Goal: Navigation & Orientation: Find specific page/section

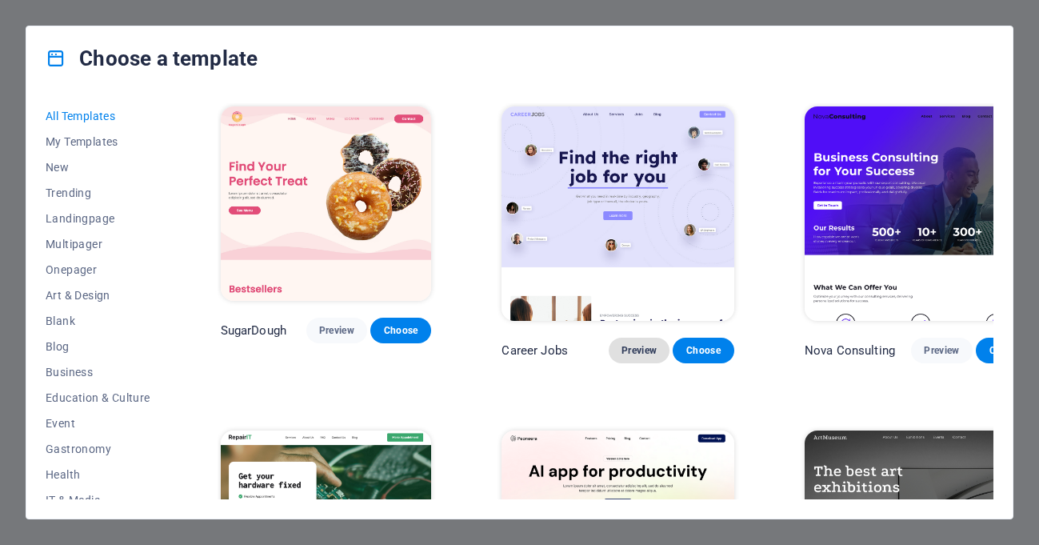
click at [622, 344] on span "Preview" at bounding box center [639, 350] width 35 height 13
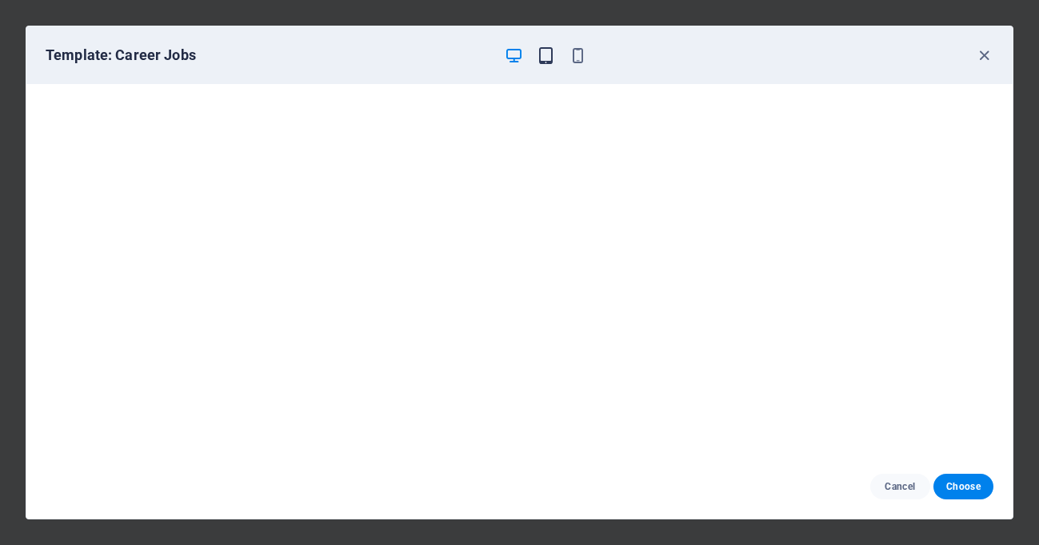
click at [543, 60] on icon "button" at bounding box center [546, 55] width 18 height 18
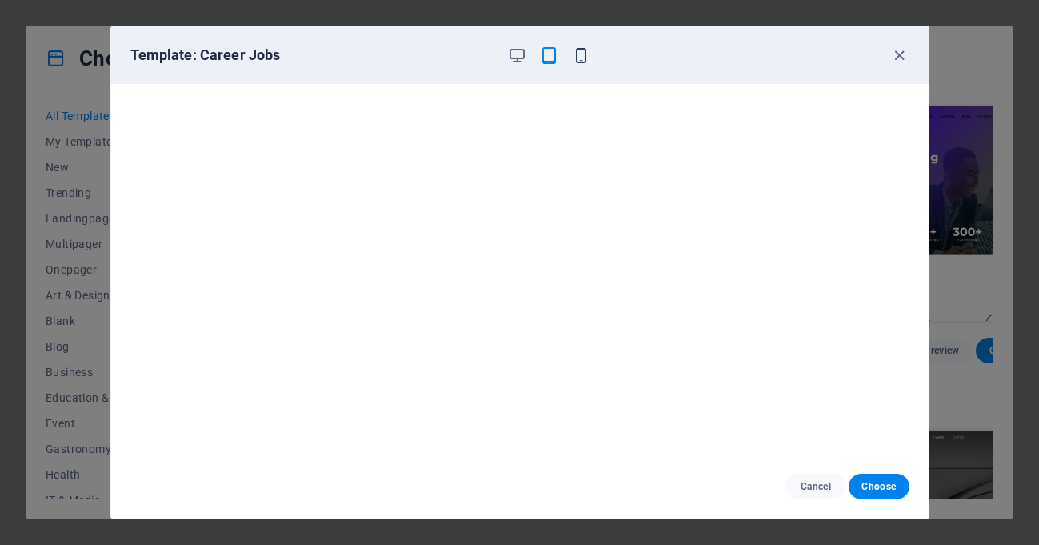
click at [584, 54] on icon "button" at bounding box center [581, 55] width 18 height 18
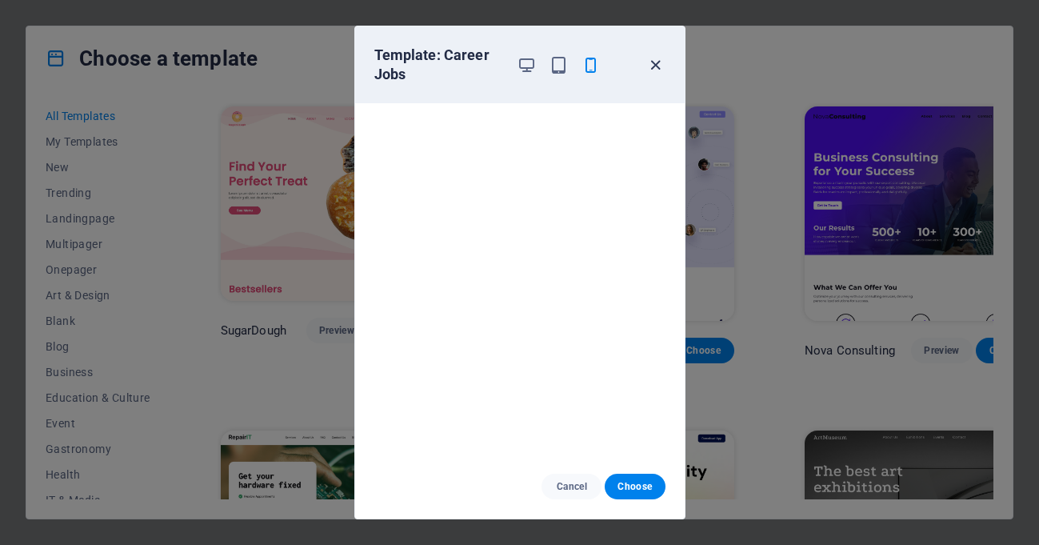
click at [655, 60] on icon "button" at bounding box center [656, 65] width 18 height 18
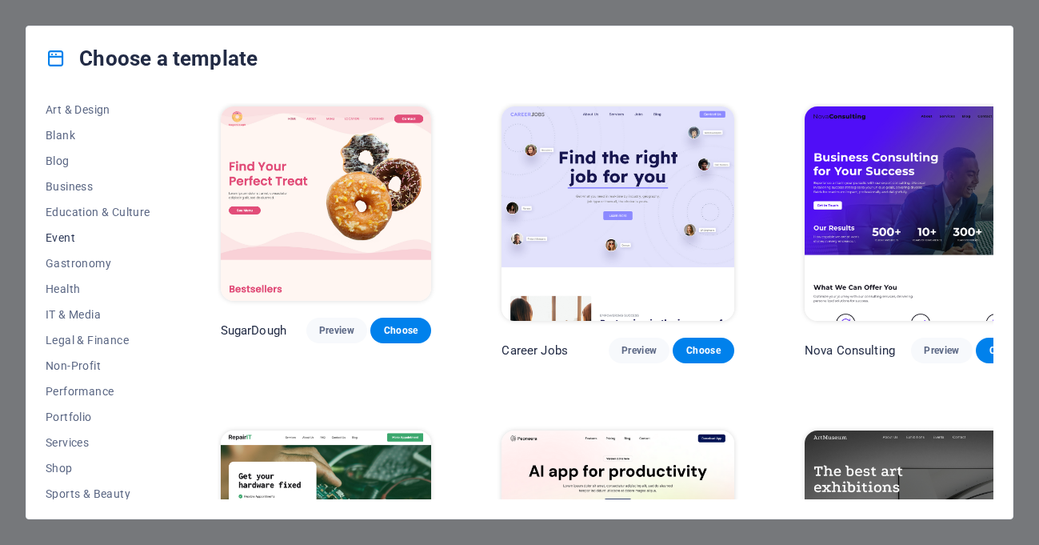
scroll to position [190, 0]
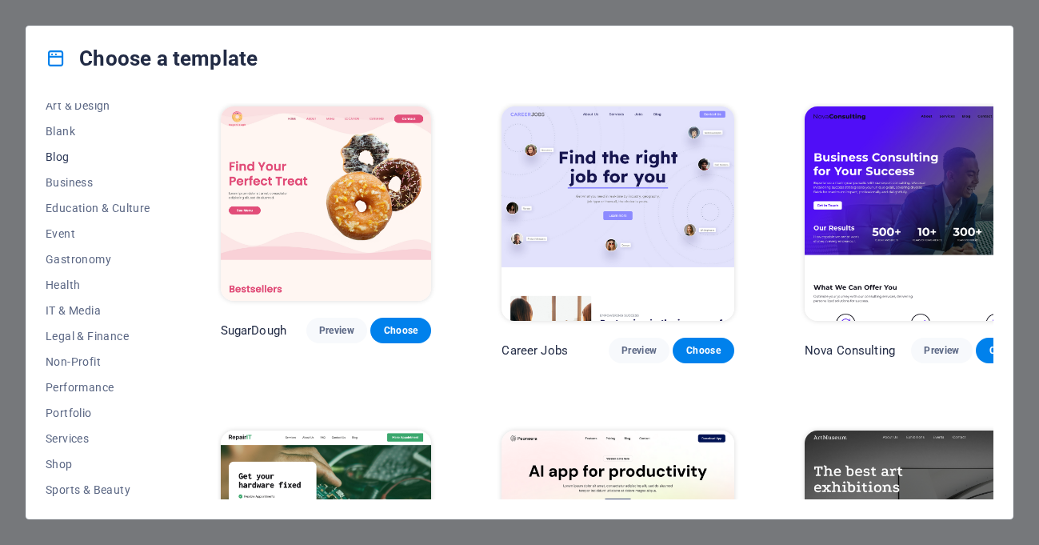
click at [86, 158] on span "Blog" at bounding box center [98, 156] width 105 height 13
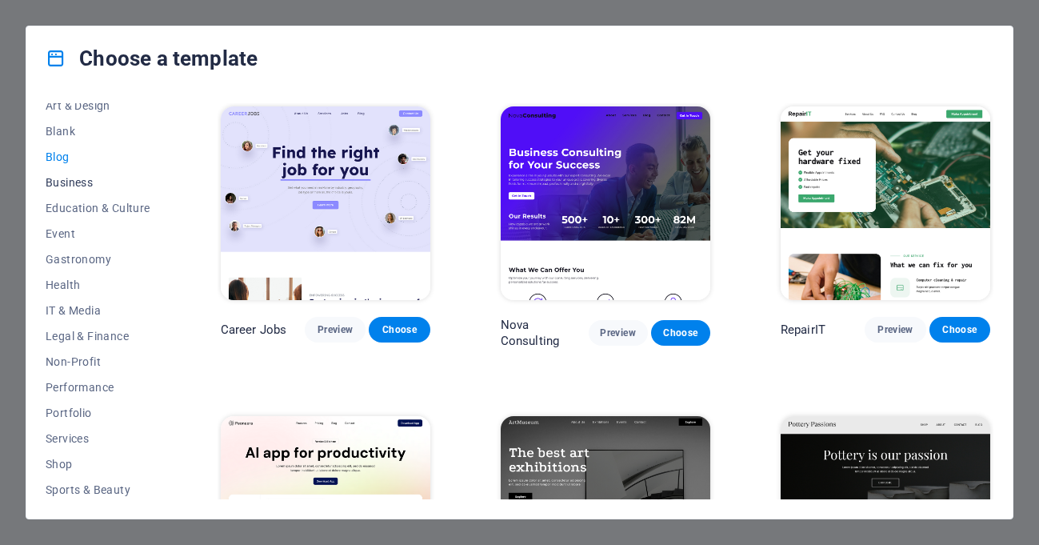
click at [93, 170] on button "Business" at bounding box center [98, 183] width 105 height 26
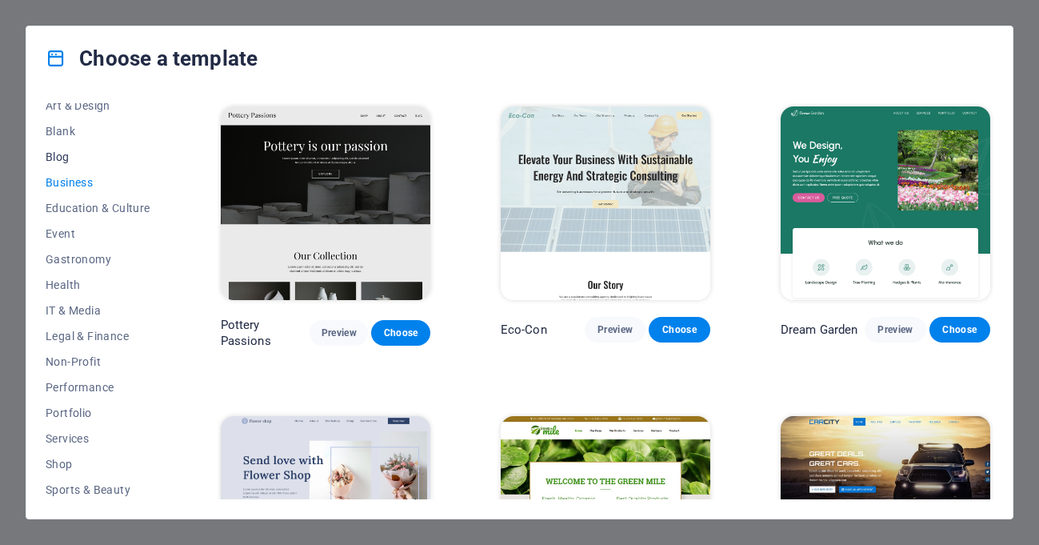
click at [69, 157] on span "Blog" at bounding box center [98, 156] width 105 height 13
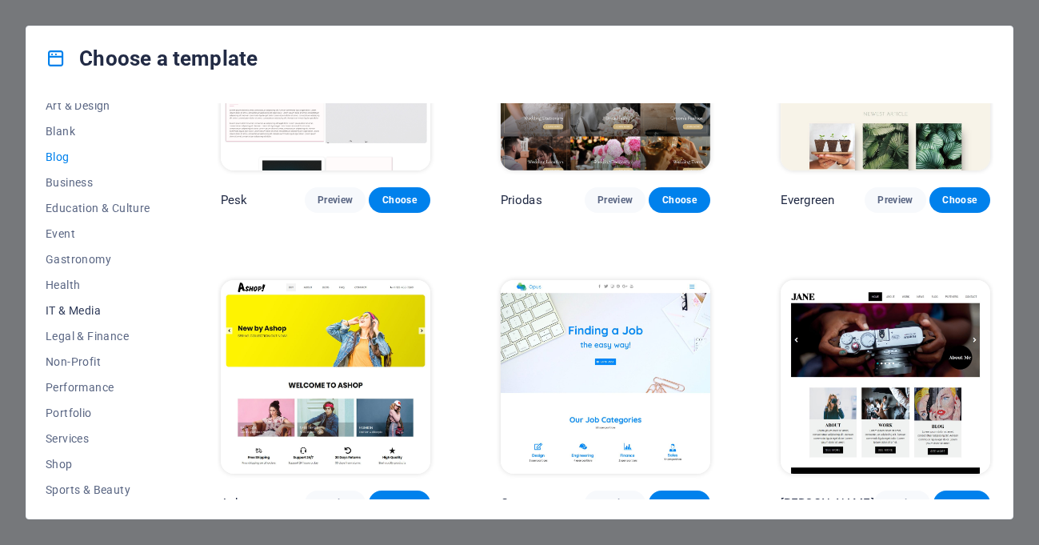
scroll to position [270, 0]
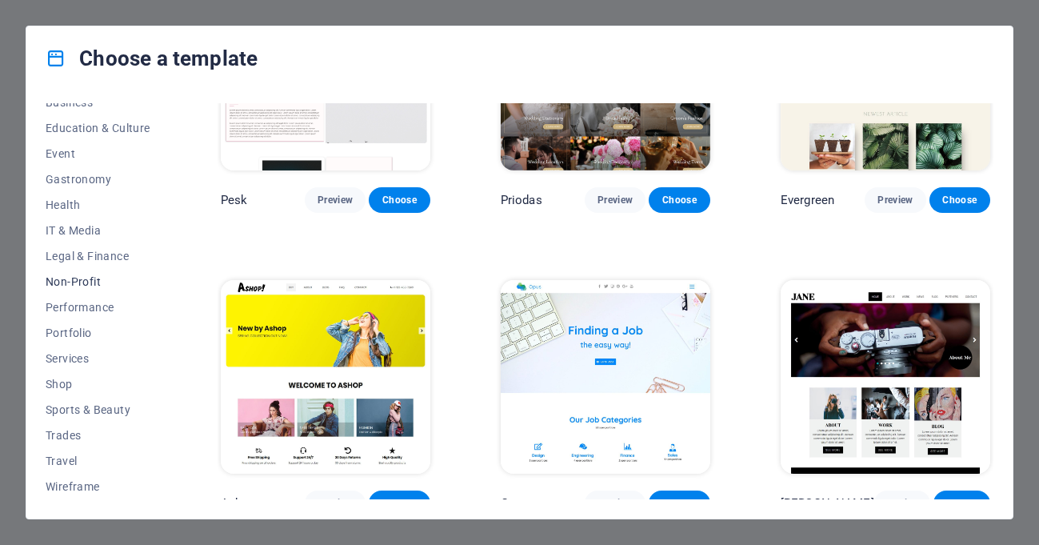
click at [101, 292] on button "Non-Profit" at bounding box center [98, 282] width 105 height 26
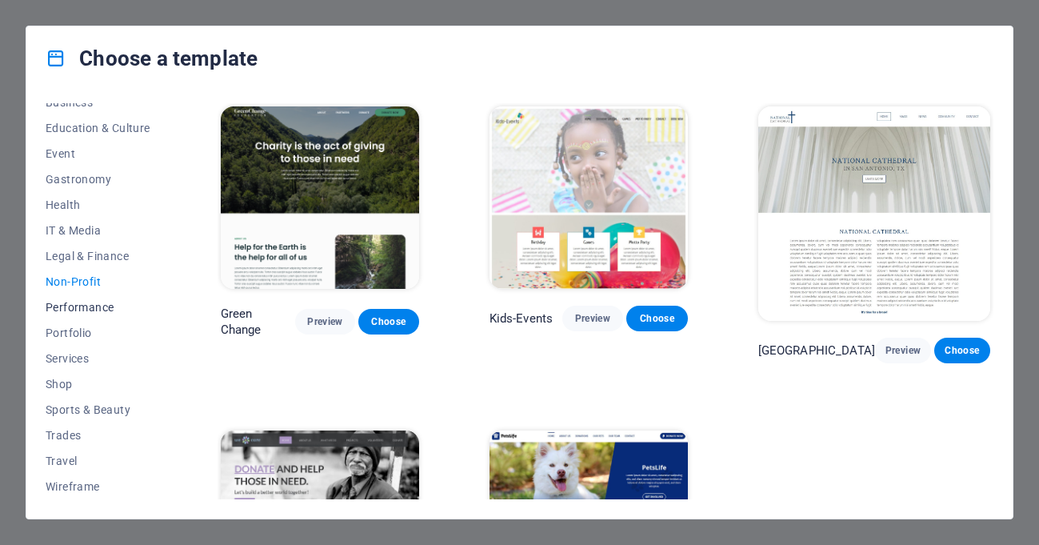
click at [98, 308] on span "Performance" at bounding box center [98, 307] width 105 height 13
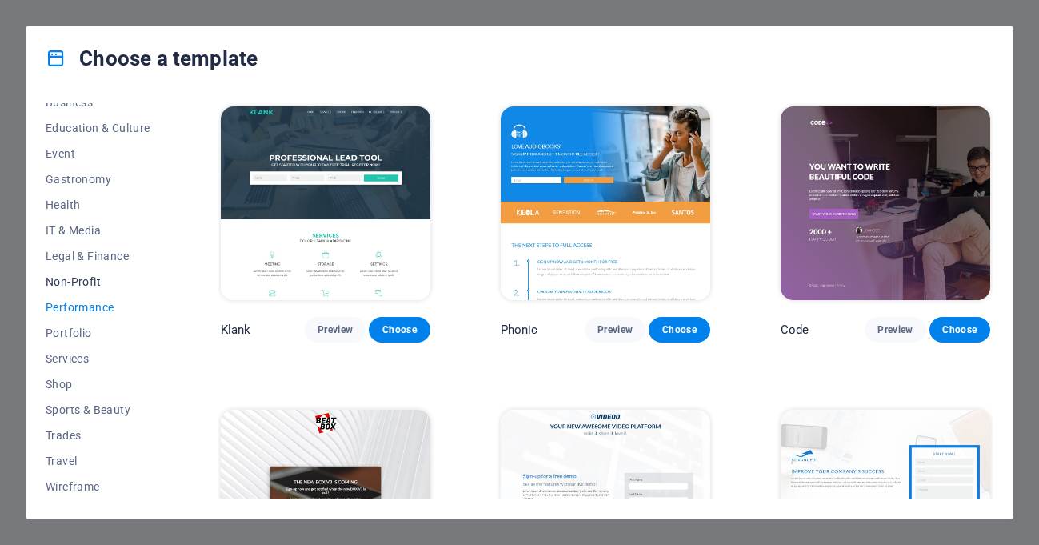
click at [94, 278] on span "Non-Profit" at bounding box center [98, 281] width 105 height 13
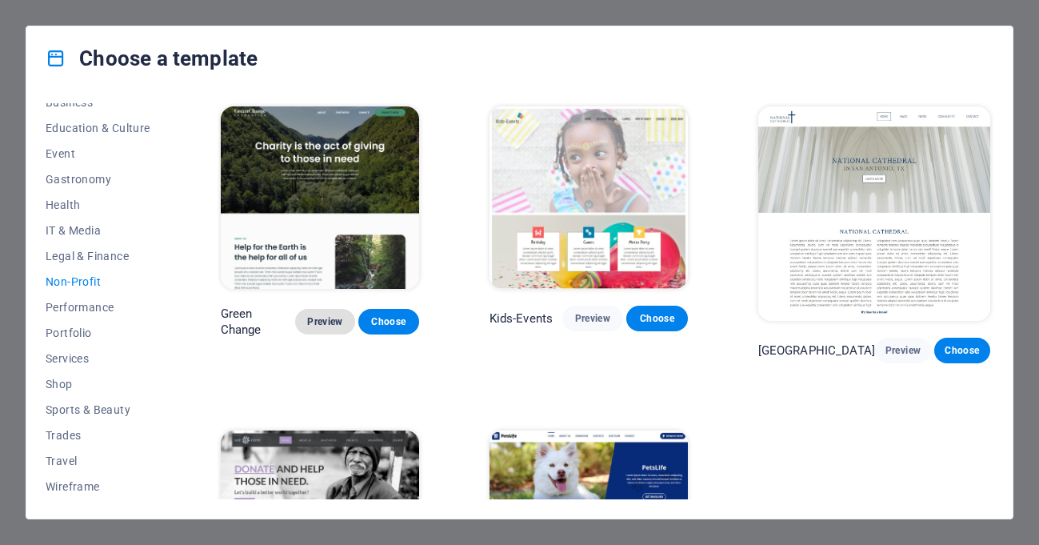
click at [333, 327] on span "Preview" at bounding box center [325, 321] width 34 height 13
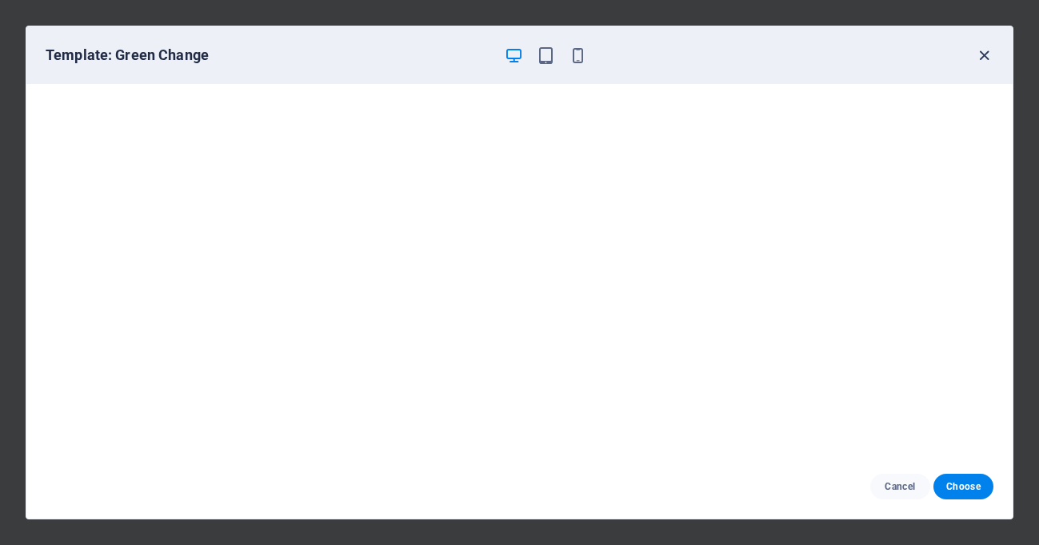
click at [986, 58] on icon "button" at bounding box center [984, 55] width 18 height 18
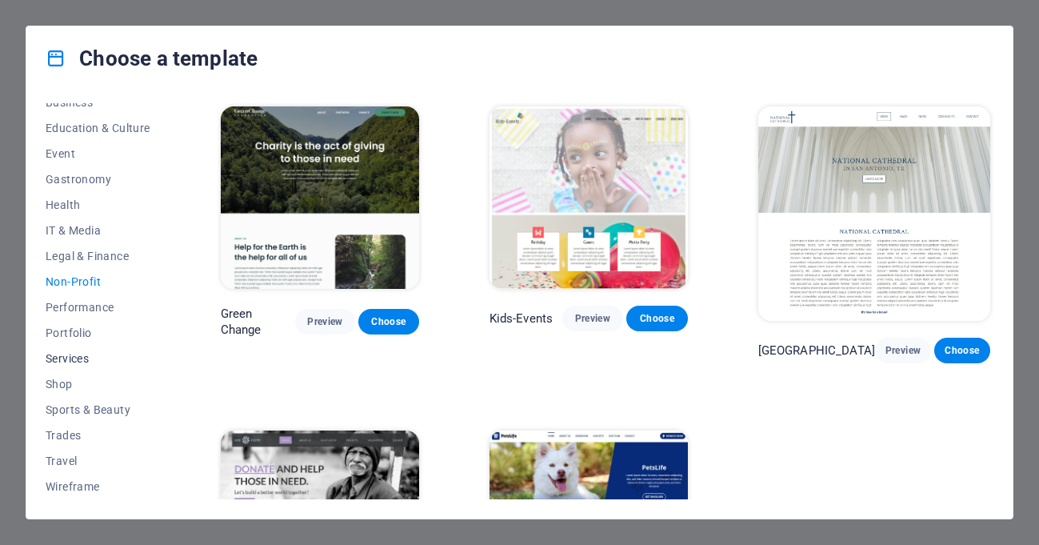
click at [78, 359] on span "Services" at bounding box center [98, 358] width 105 height 13
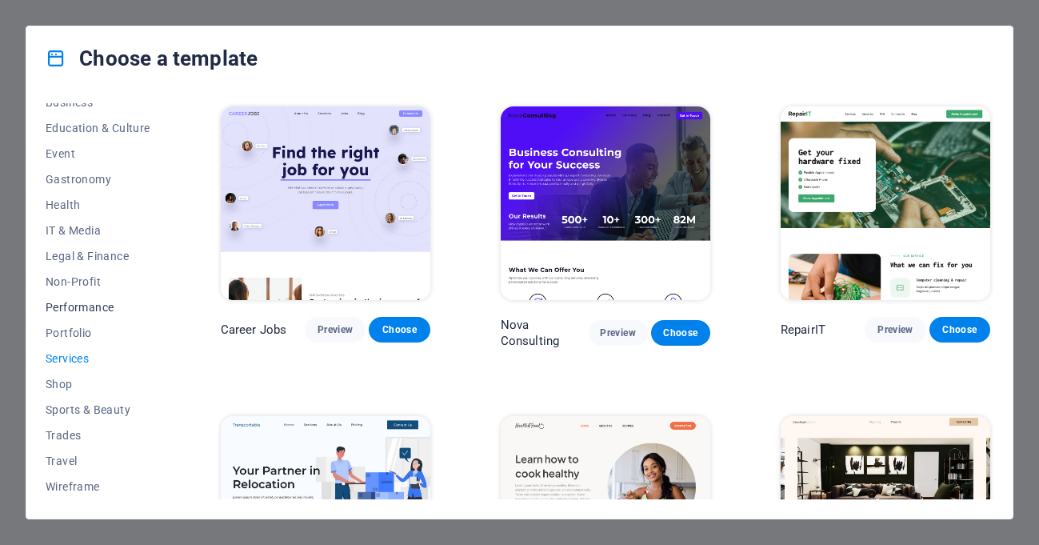
click at [70, 314] on button "Performance" at bounding box center [98, 307] width 105 height 26
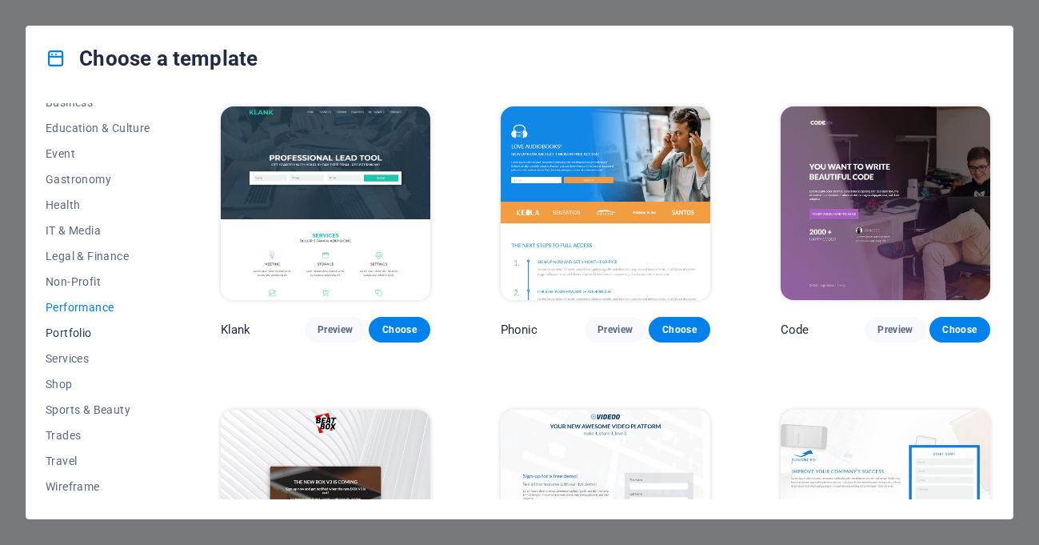
click at [70, 342] on button "Portfolio" at bounding box center [98, 333] width 105 height 26
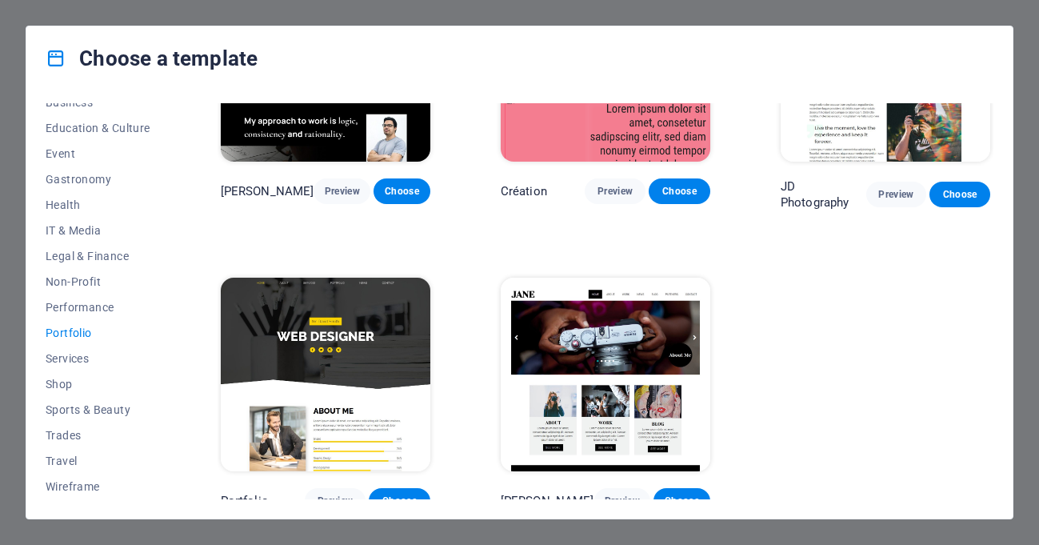
scroll to position [456, 0]
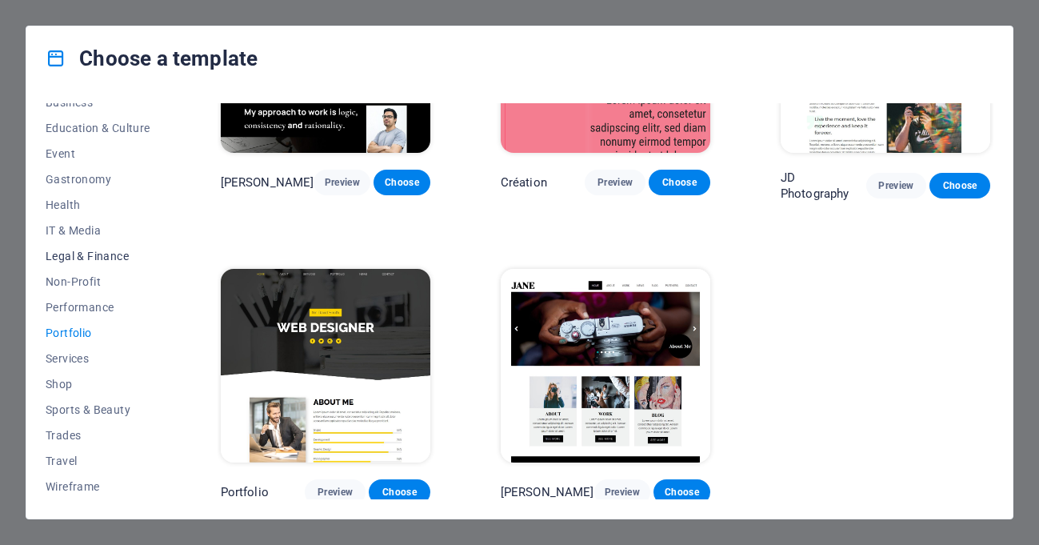
click at [50, 257] on span "Legal & Finance" at bounding box center [98, 256] width 105 height 13
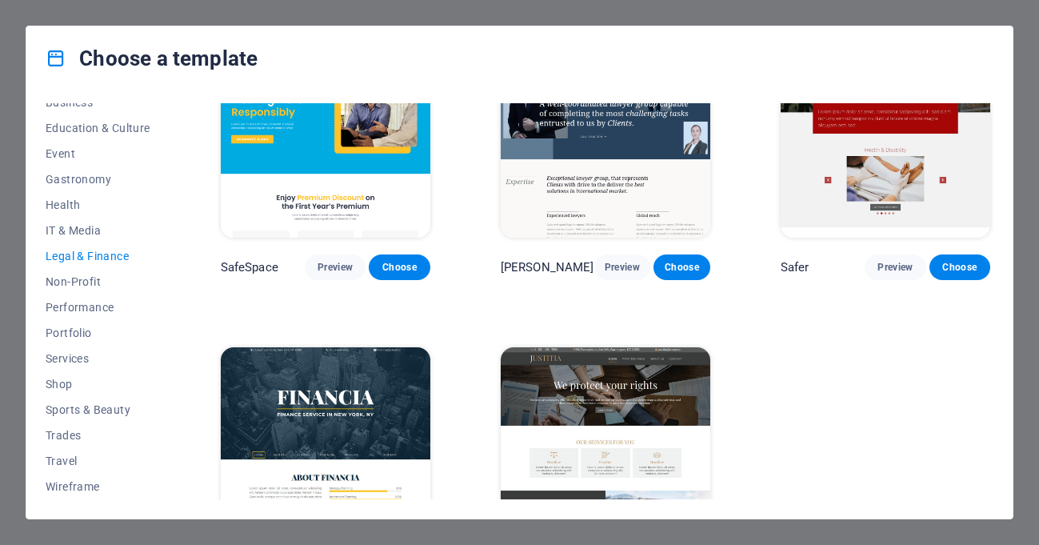
scroll to position [142, 0]
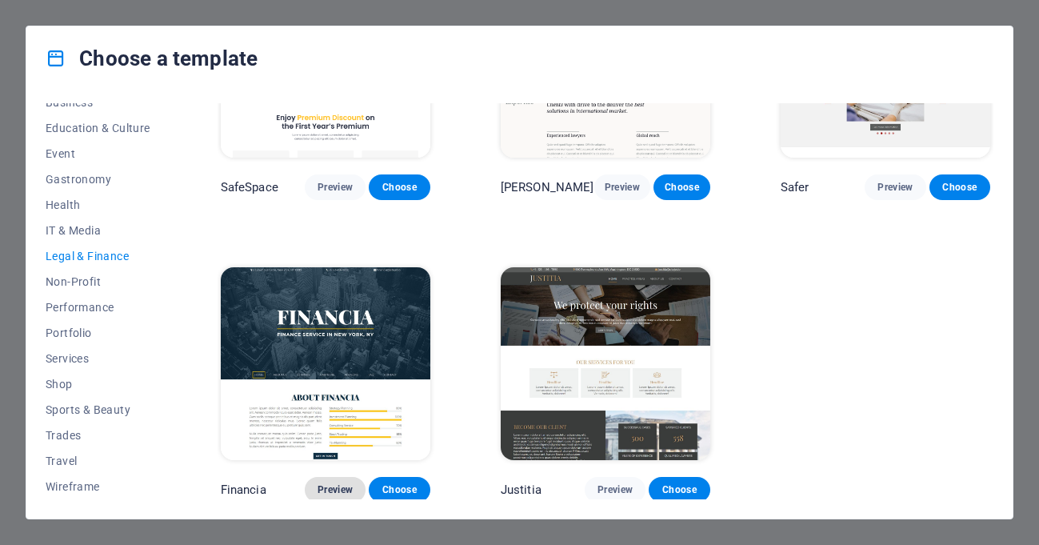
click at [328, 483] on span "Preview" at bounding box center [335, 489] width 35 height 13
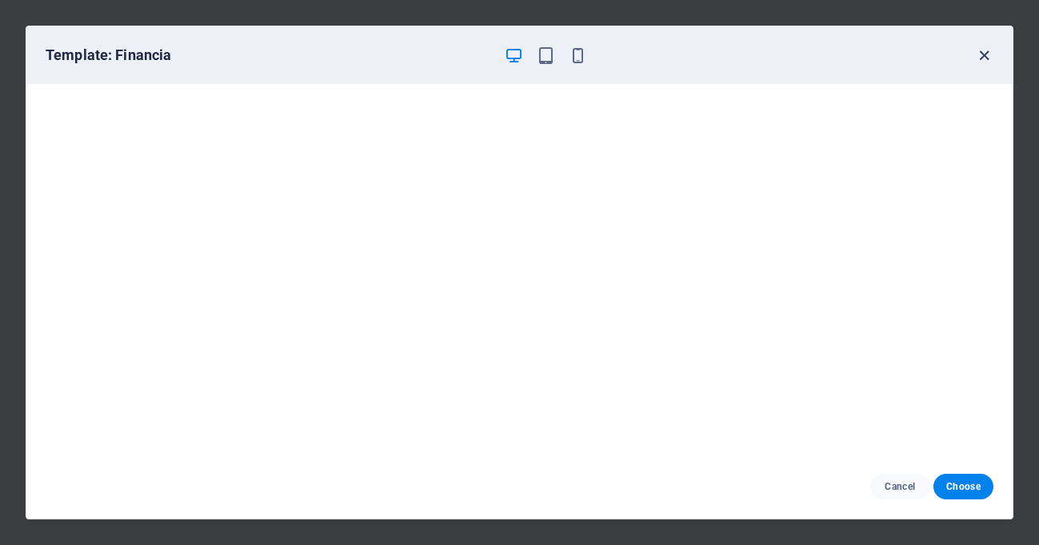
click at [985, 47] on icon "button" at bounding box center [984, 55] width 18 height 18
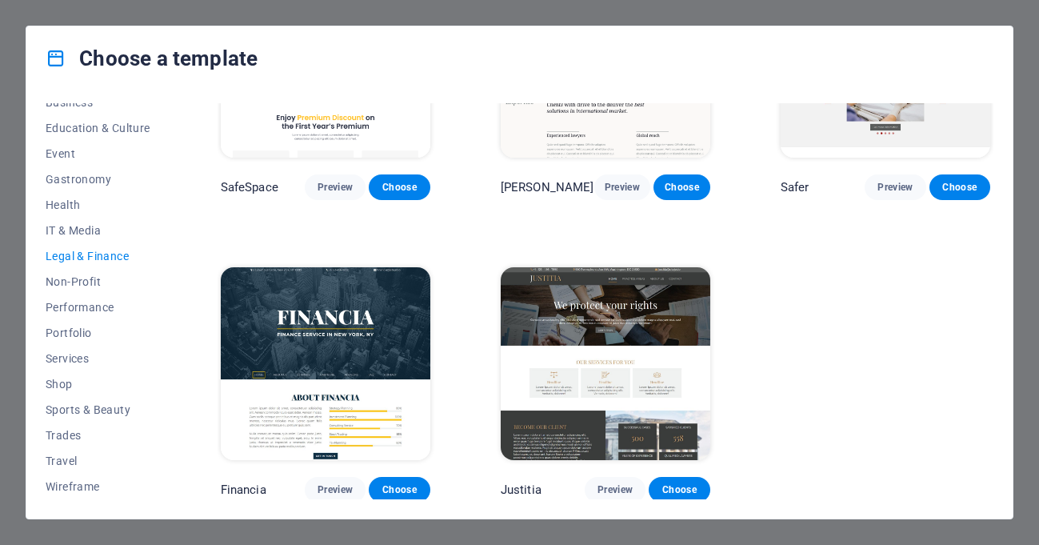
click at [88, 243] on button "Legal & Finance" at bounding box center [98, 256] width 105 height 26
click at [88, 242] on button "IT & Media" at bounding box center [98, 231] width 105 height 26
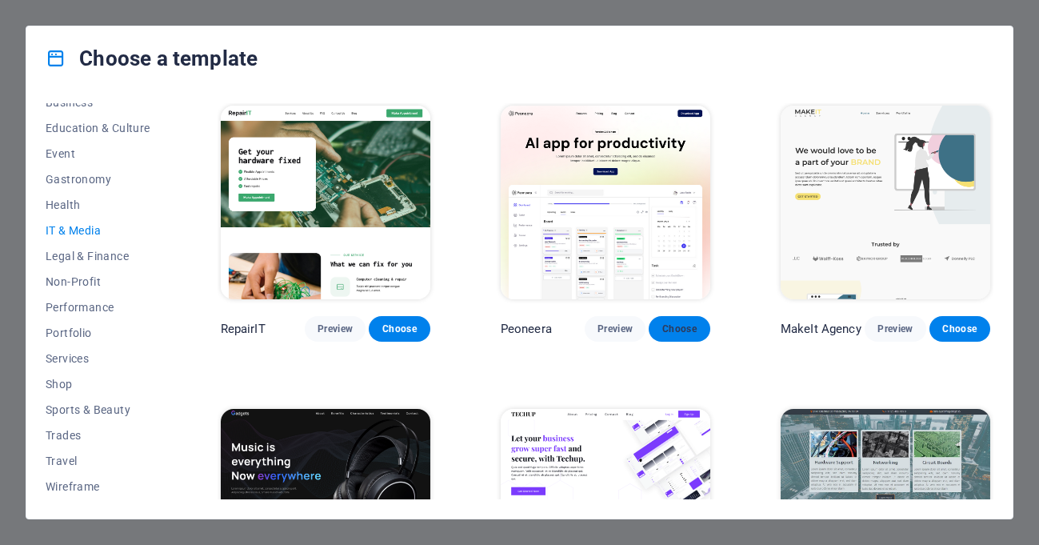
scroll to position [0, 0]
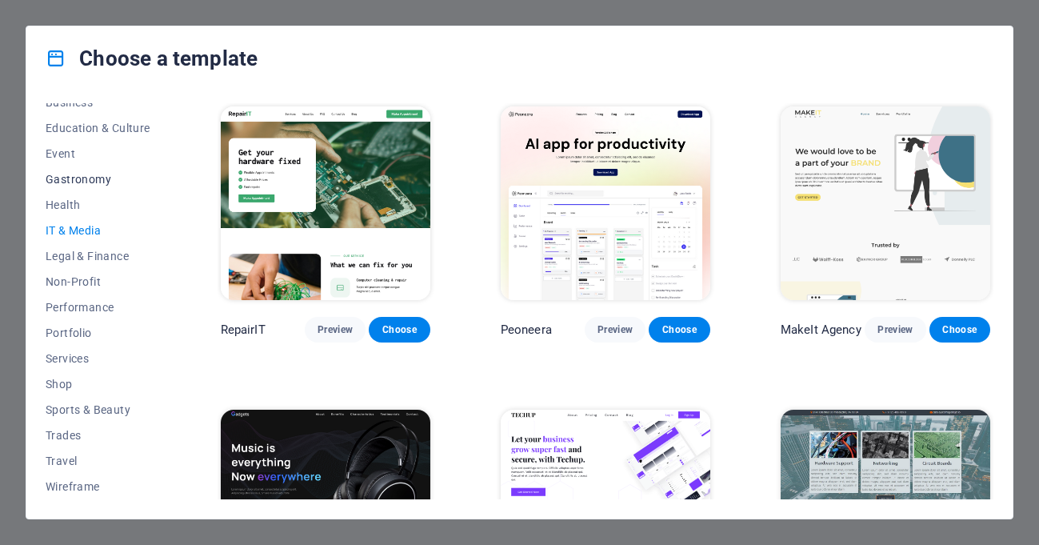
click at [102, 173] on span "Gastronomy" at bounding box center [98, 179] width 105 height 13
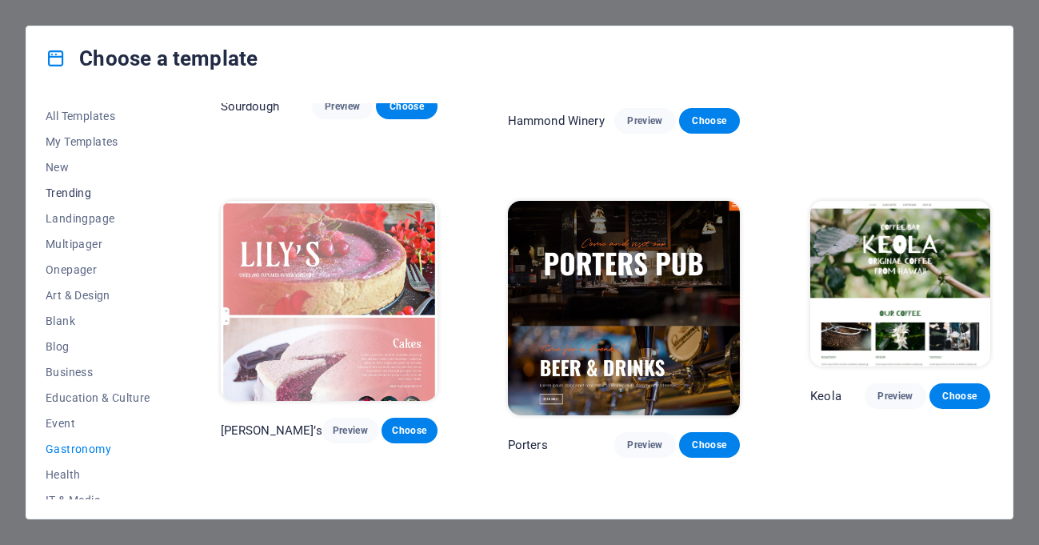
click at [92, 204] on button "Trending" at bounding box center [98, 193] width 105 height 26
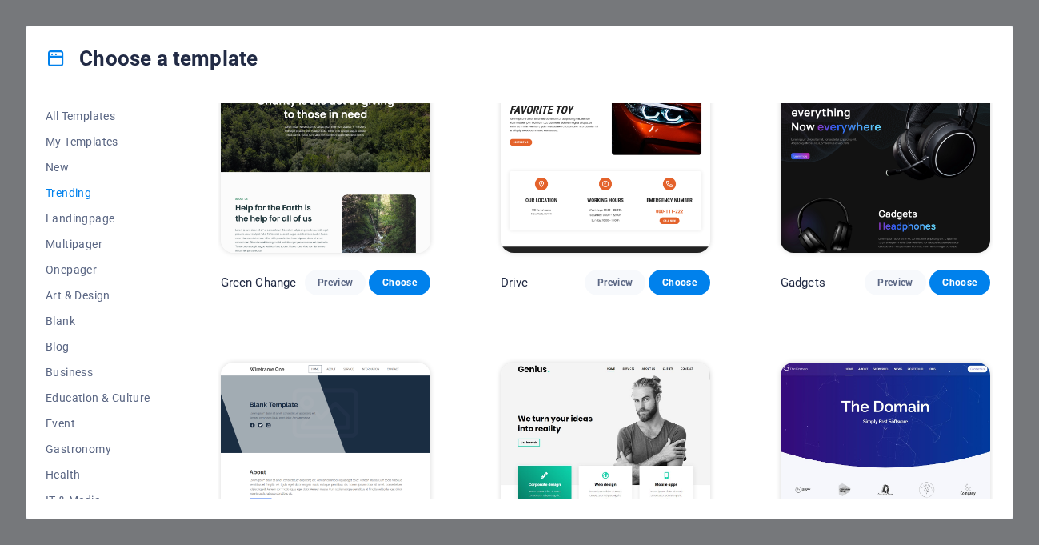
scroll to position [959, 0]
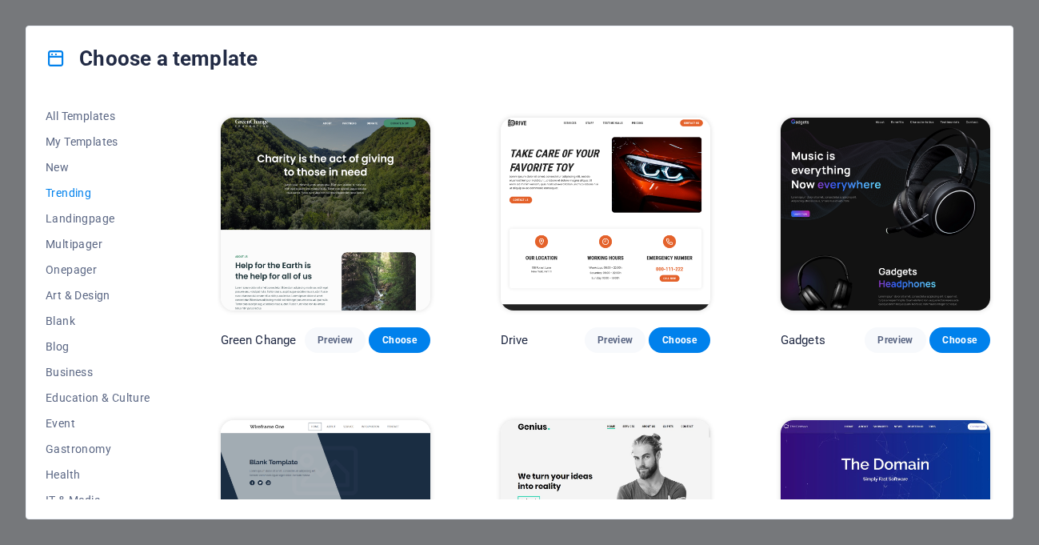
click at [851, 401] on div "SugarDough Preview Choose RepairIT Preview Choose Peoneera Preview Choose Art M…" at bounding box center [606, 79] width 776 height 1760
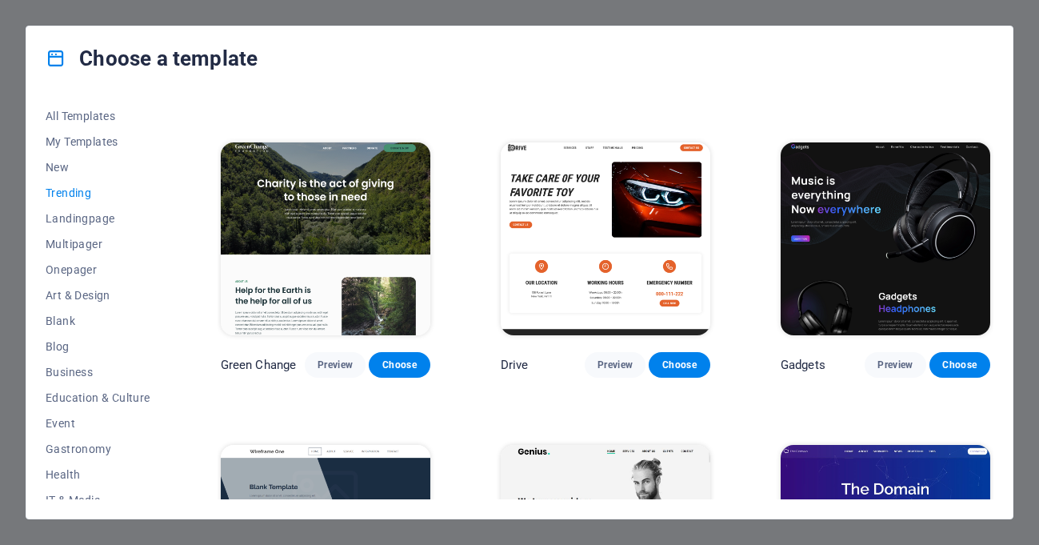
click at [850, 459] on img at bounding box center [886, 542] width 210 height 194
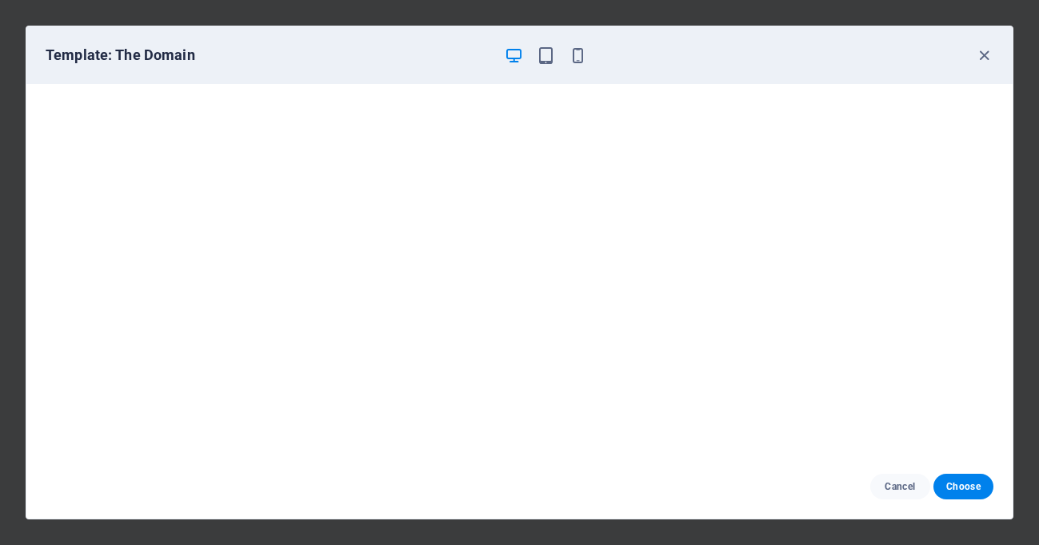
scroll to position [0, 0]
click at [981, 53] on icon "button" at bounding box center [984, 55] width 18 height 18
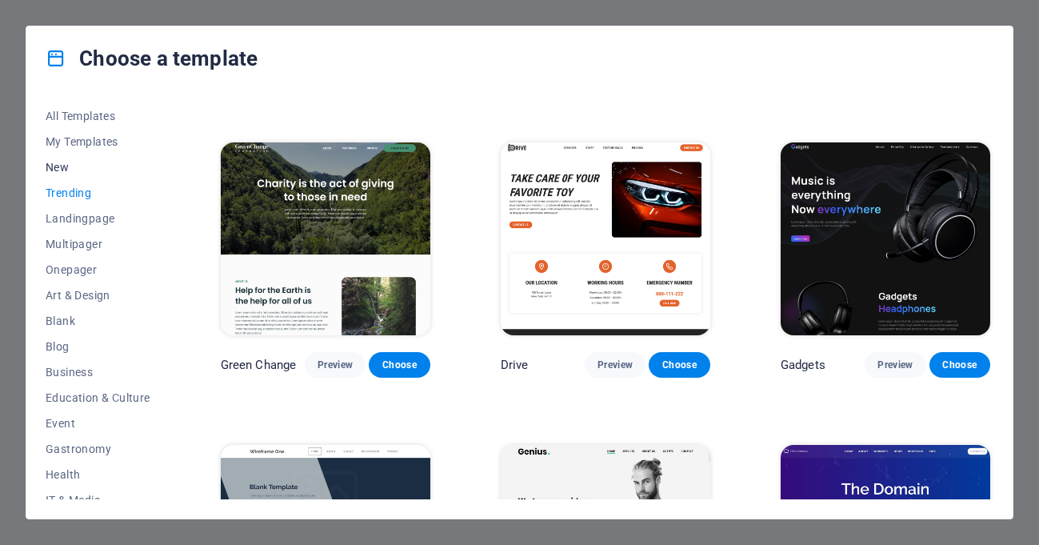
click at [70, 166] on span "New" at bounding box center [98, 167] width 105 height 13
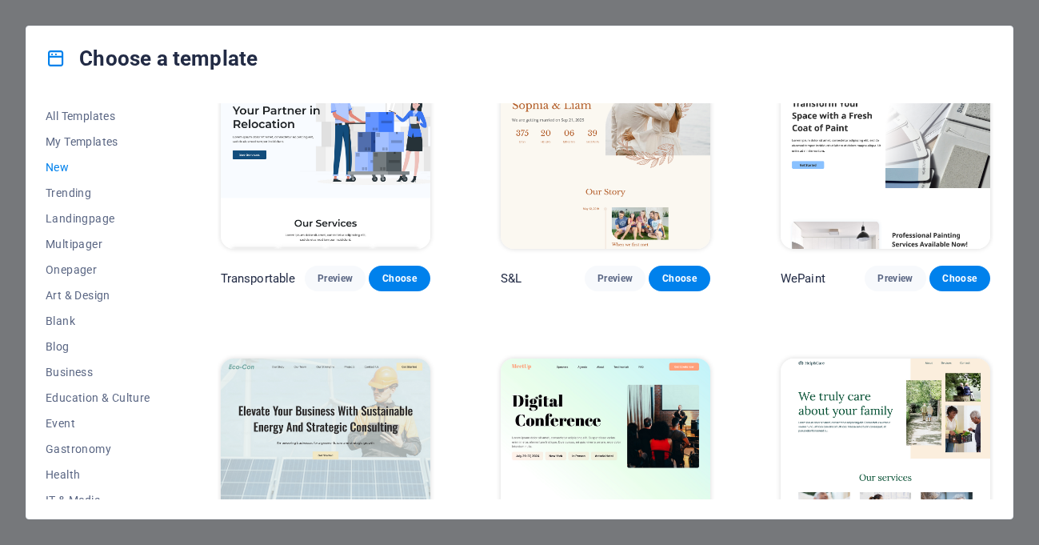
scroll to position [1366, 0]
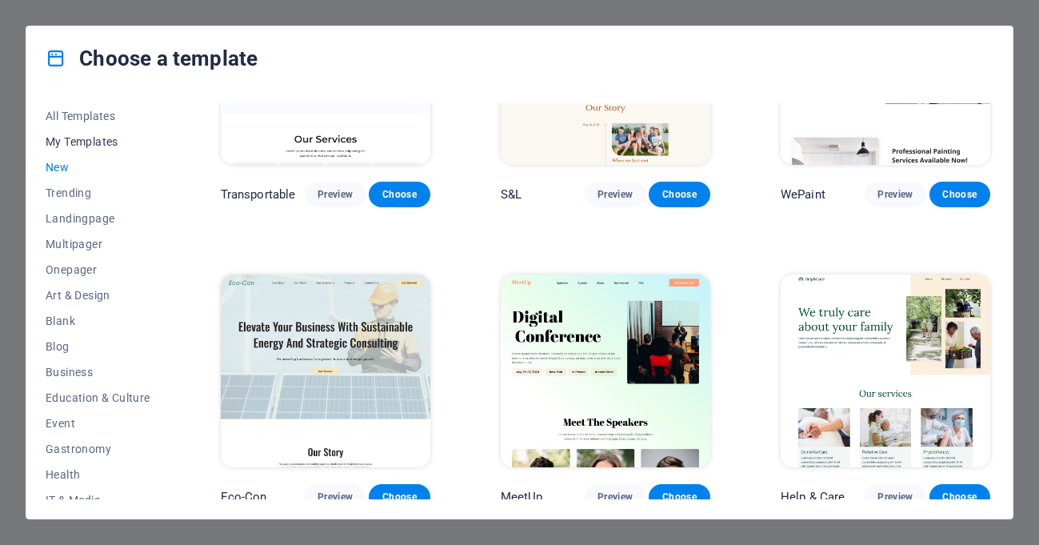
click at [86, 146] on span "My Templates" at bounding box center [98, 141] width 105 height 13
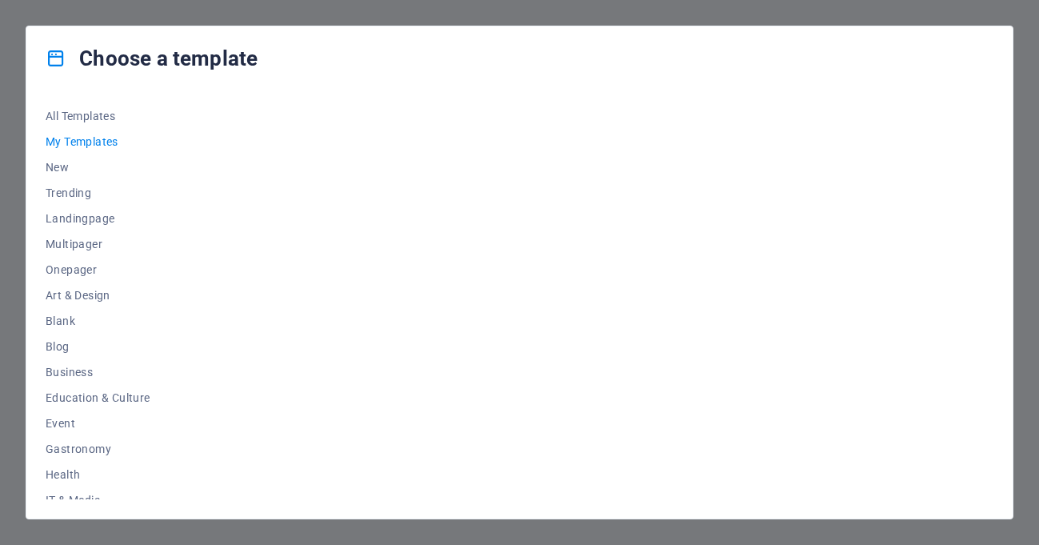
scroll to position [0, 0]
click at [102, 115] on span "All Templates" at bounding box center [98, 116] width 105 height 13
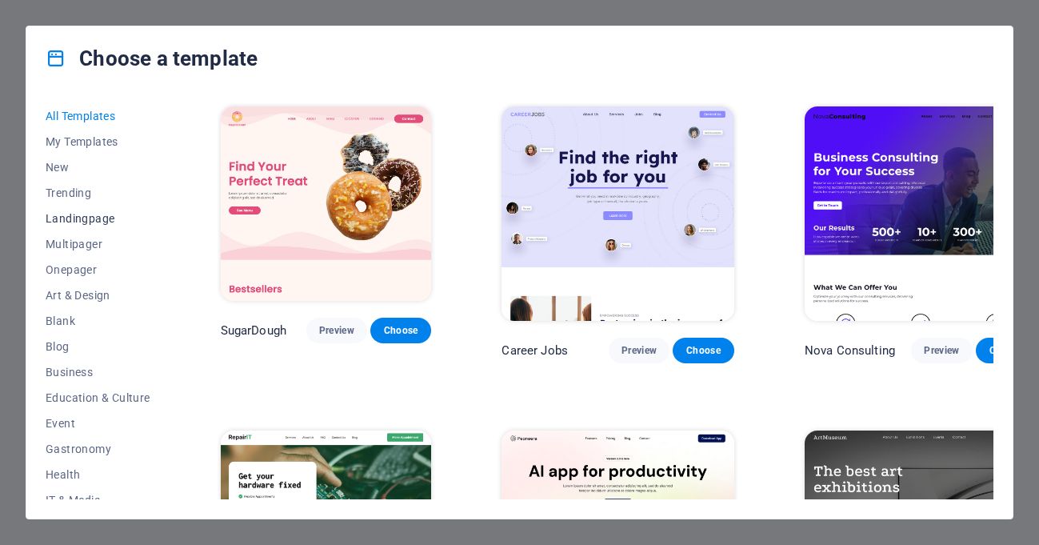
click at [93, 208] on button "Landingpage" at bounding box center [98, 219] width 105 height 26
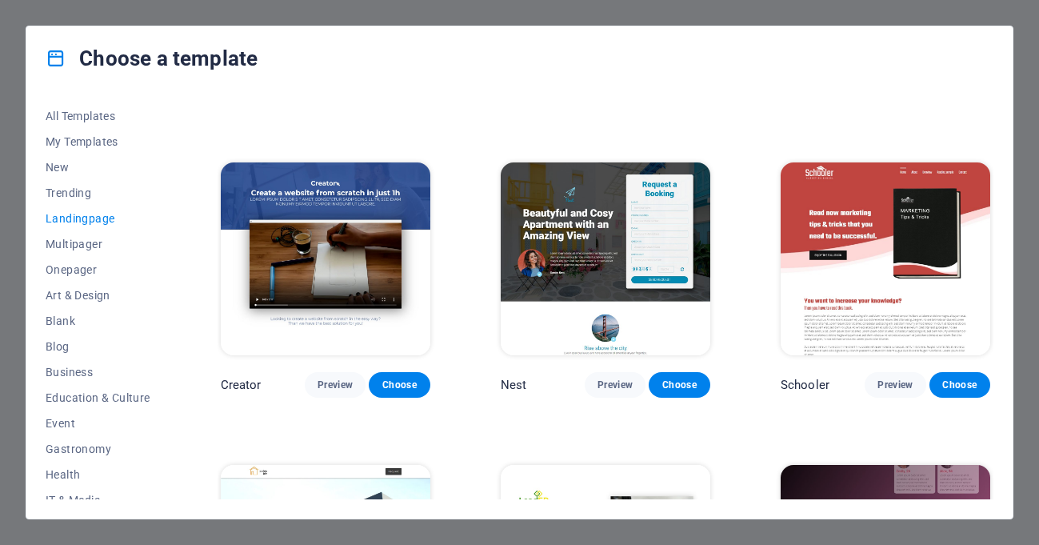
scroll to position [1440, 0]
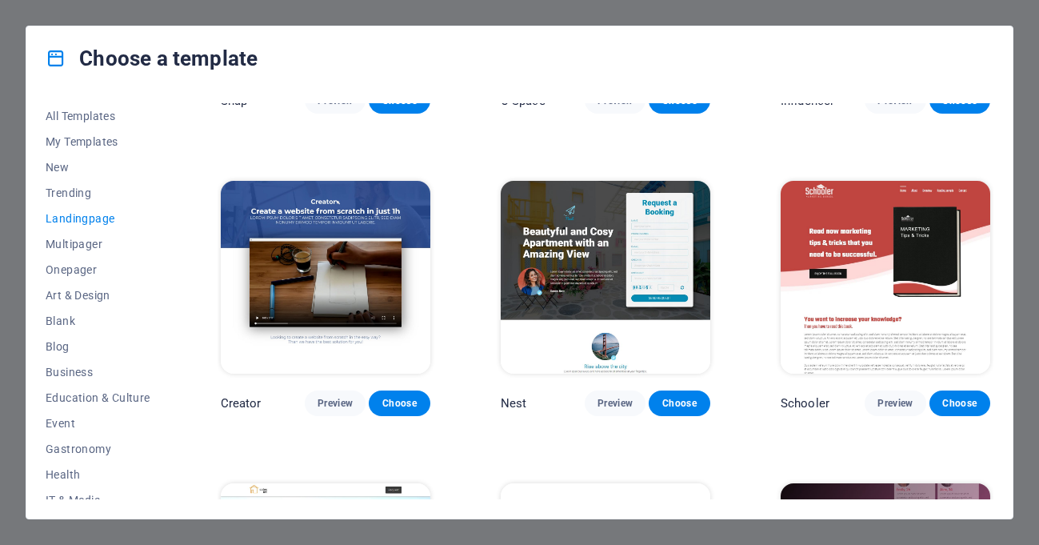
click at [868, 272] on img at bounding box center [886, 278] width 210 height 194
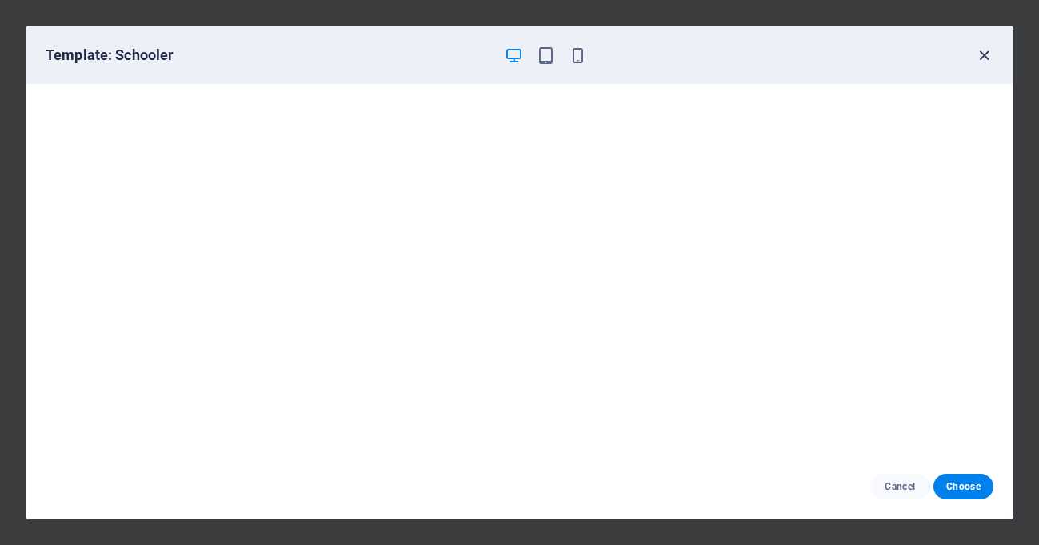
click at [979, 58] on icon "button" at bounding box center [984, 55] width 18 height 18
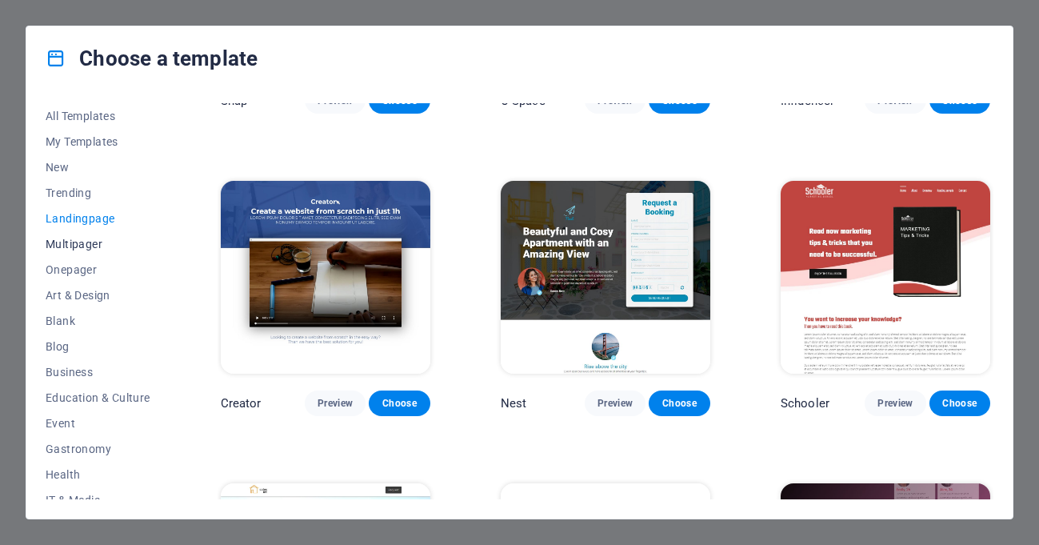
click at [71, 248] on span "Multipager" at bounding box center [98, 244] width 105 height 13
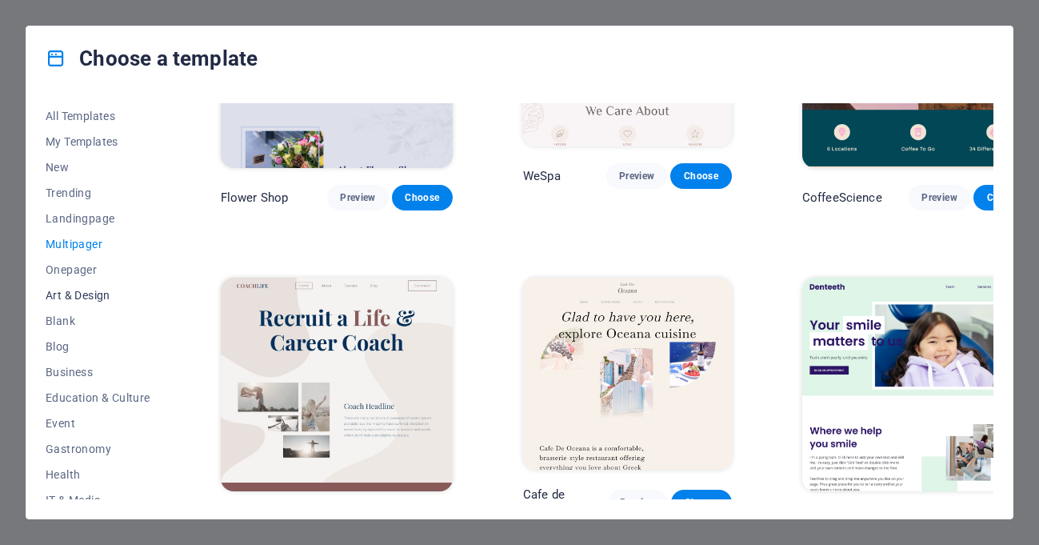
scroll to position [2721, 0]
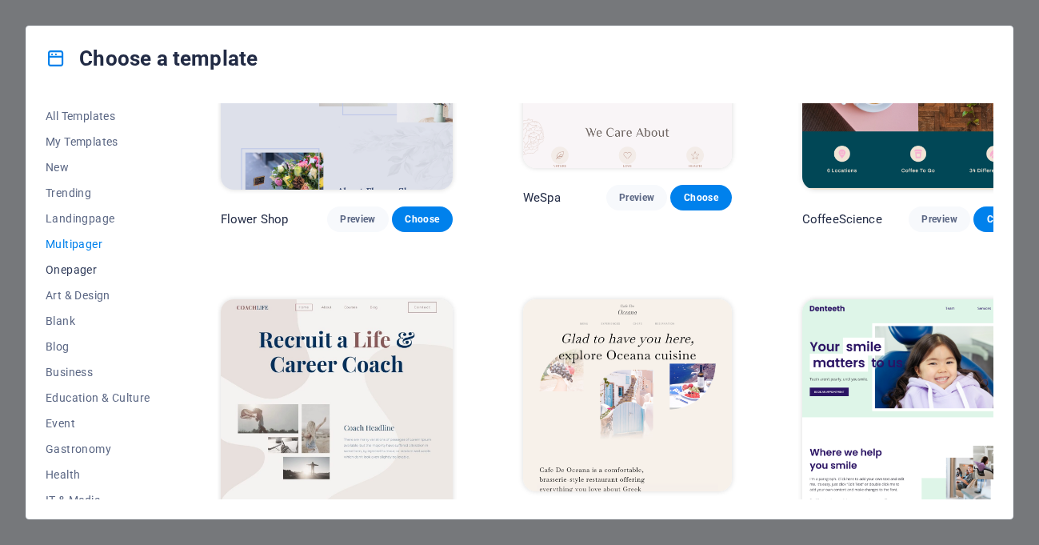
click at [76, 274] on span "Onepager" at bounding box center [98, 269] width 105 height 13
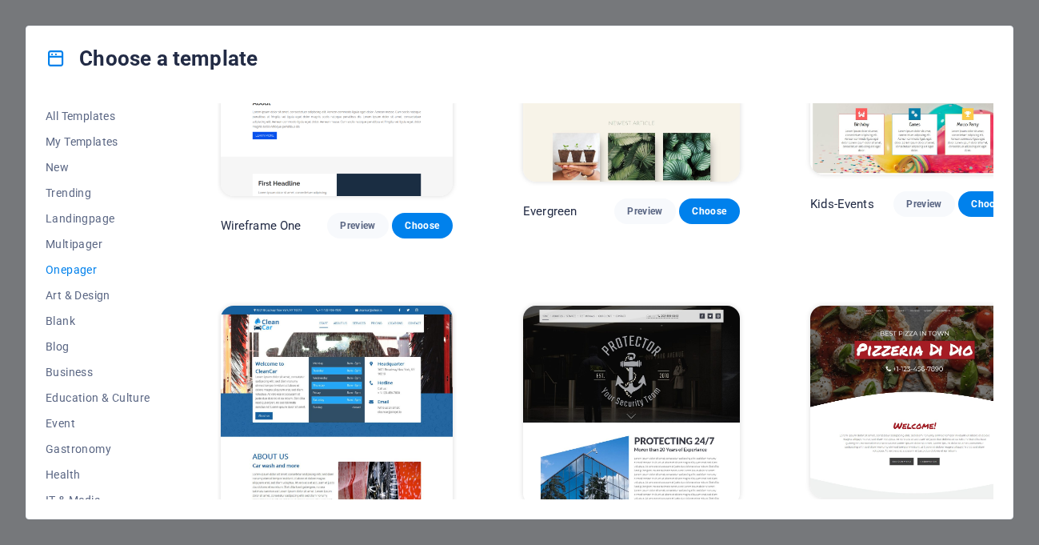
click at [354, 306] on img at bounding box center [337, 413] width 232 height 214
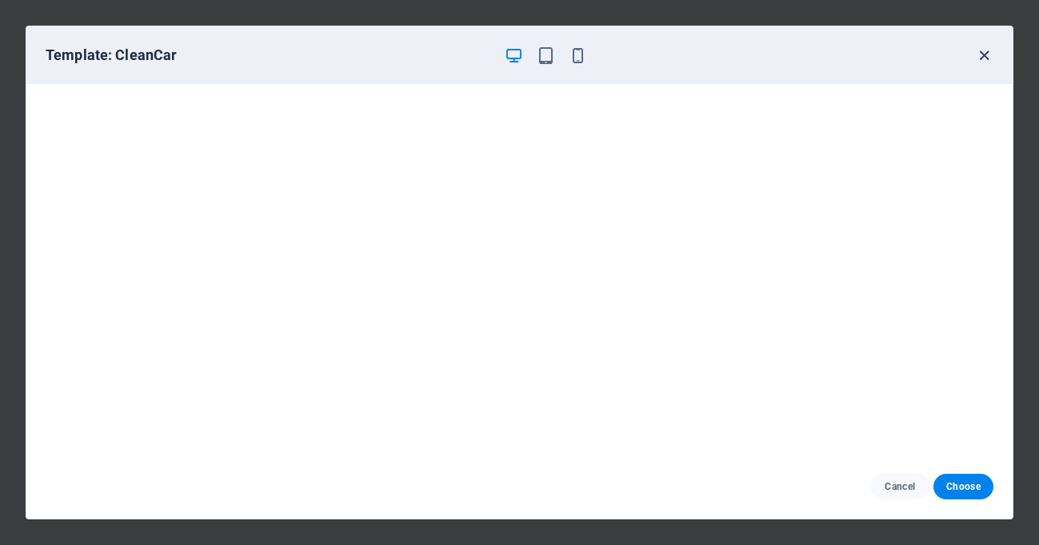
click at [983, 59] on icon "button" at bounding box center [984, 55] width 18 height 18
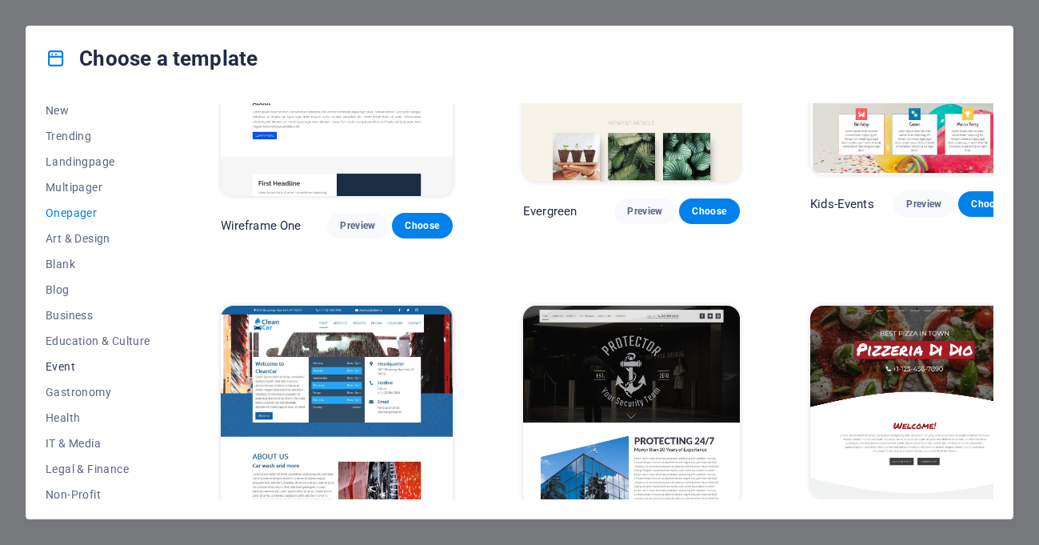
scroll to position [80, 0]
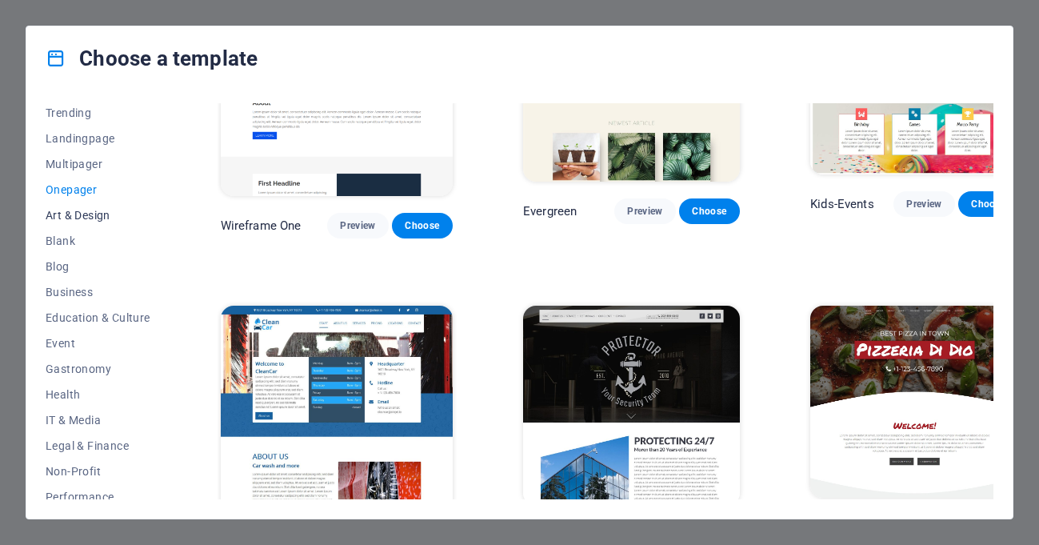
click at [73, 218] on span "Art & Design" at bounding box center [98, 215] width 105 height 13
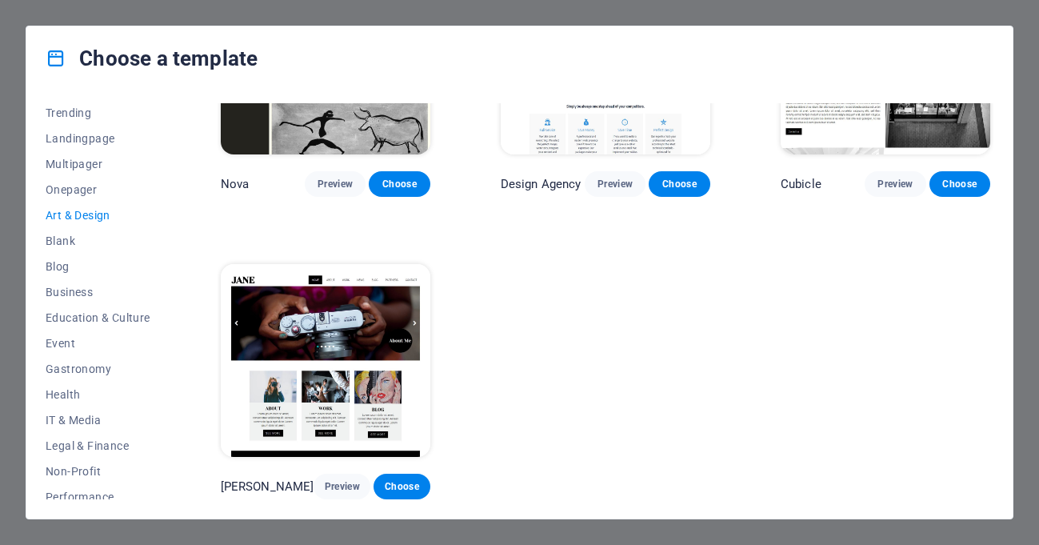
scroll to position [1353, 0]
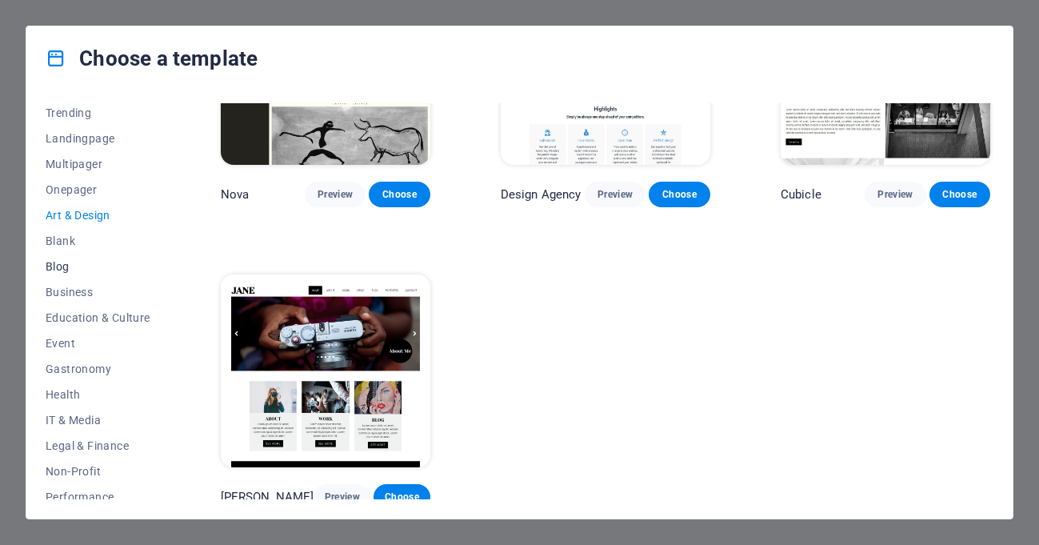
click at [63, 254] on button "Blog" at bounding box center [98, 267] width 105 height 26
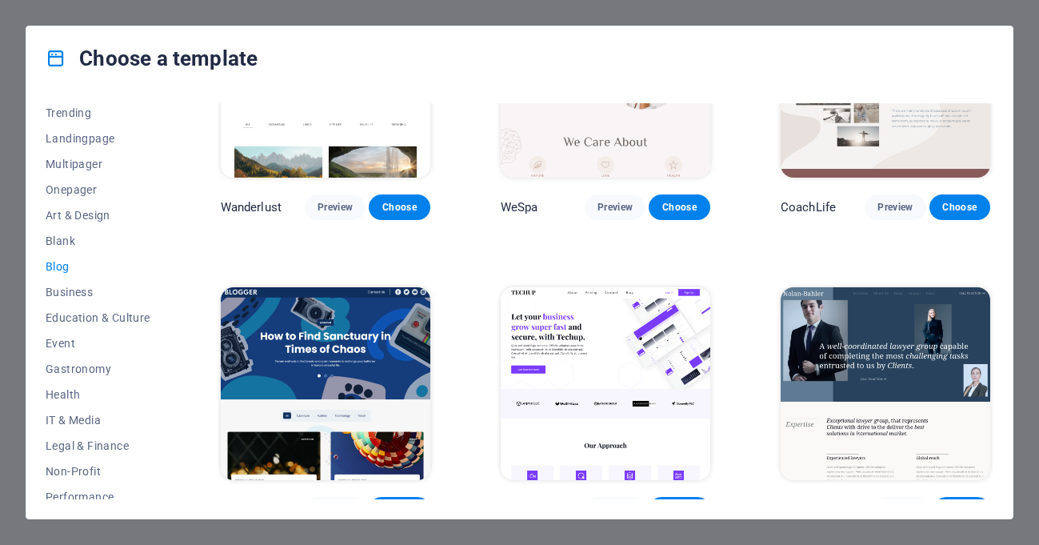
scroll to position [2269, 0]
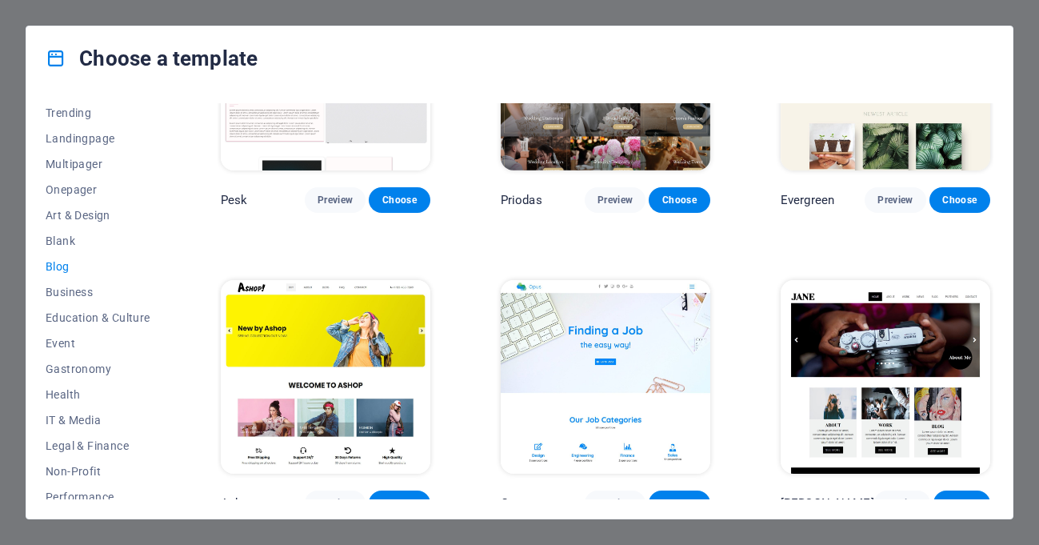
click at [70, 273] on button "Blog" at bounding box center [98, 267] width 105 height 26
click at [60, 268] on span "Blog" at bounding box center [98, 266] width 105 height 13
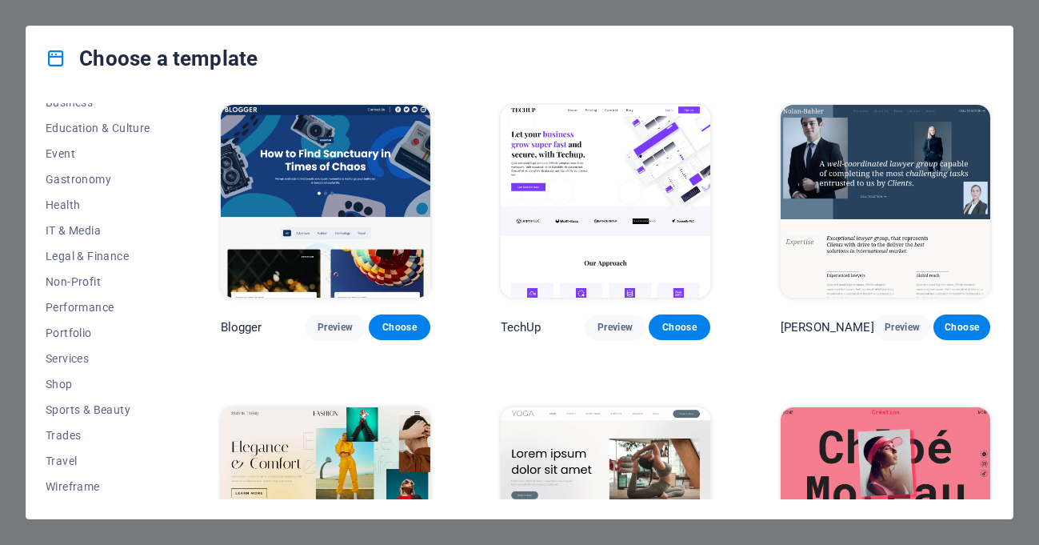
scroll to position [1520, 0]
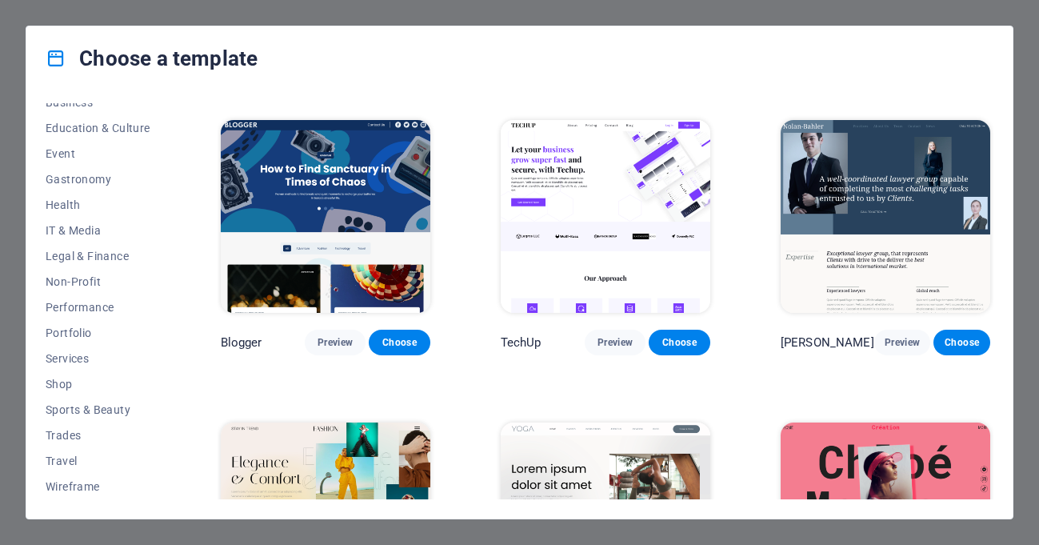
click at [1023, 14] on div "Choose a template All Templates My Templates New Trending Landingpage Multipage…" at bounding box center [519, 272] width 1039 height 545
click at [1039, 418] on div "Choose a template All Templates My Templates New Trending Landingpage Multipage…" at bounding box center [519, 272] width 1039 height 545
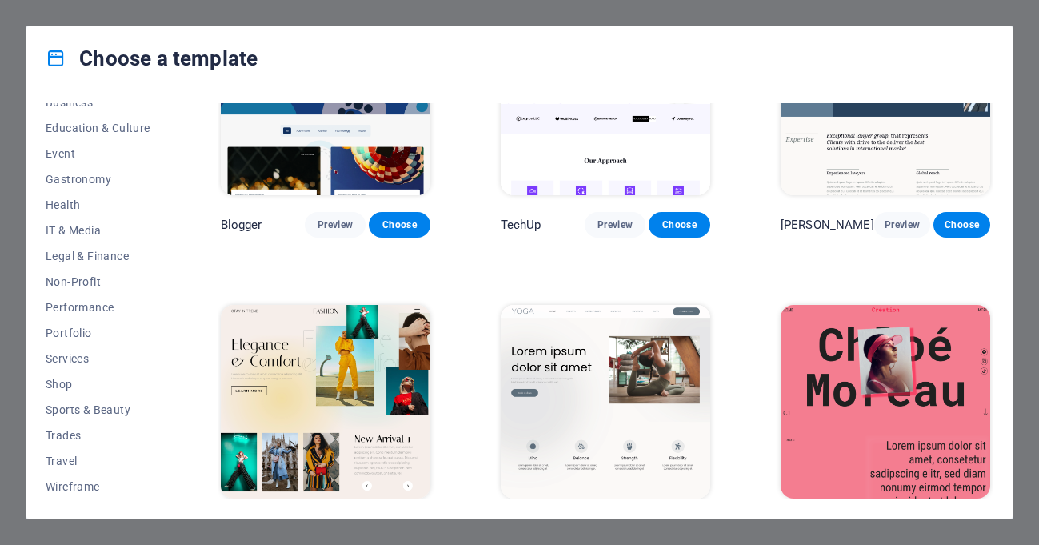
scroll to position [1628, 0]
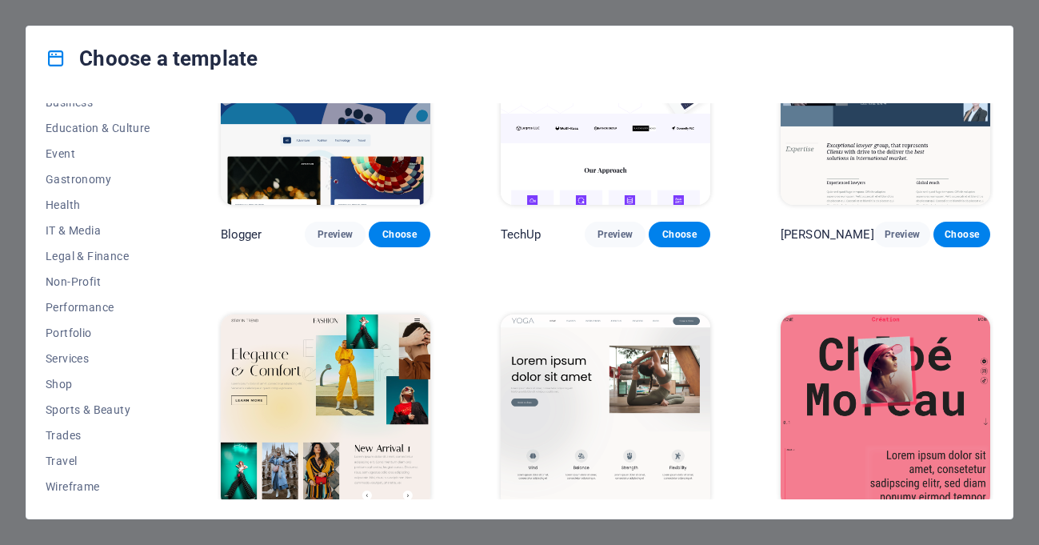
click at [102, 21] on div "Choose a template All Templates My Templates New Trending Landingpage Multipage…" at bounding box center [519, 272] width 1039 height 545
